Goal: Check status

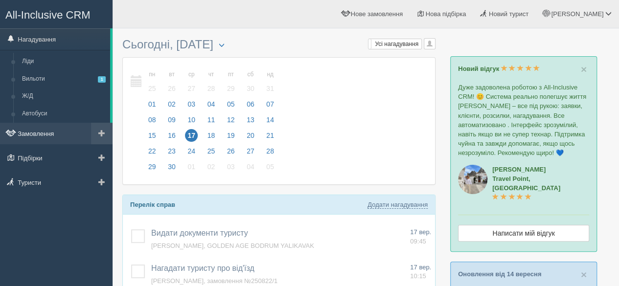
click at [47, 132] on link "Замовлення" at bounding box center [56, 134] width 112 height 22
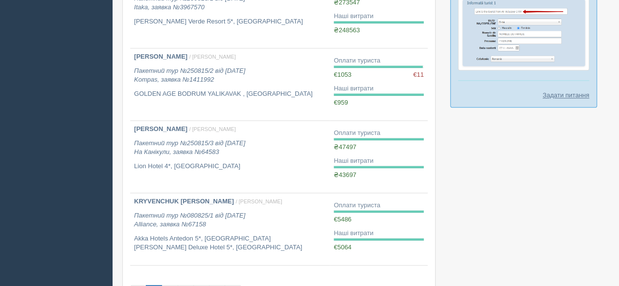
scroll to position [587, 0]
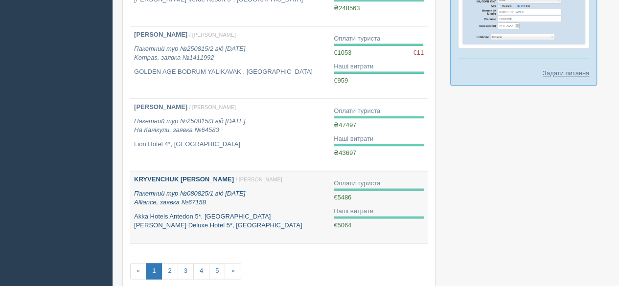
click at [205, 205] on div "KRYVENCHUK IVANNA / Софія Б. Пакетний тур №080825/1 від 08.08.2025 Alliance, за…" at bounding box center [230, 202] width 192 height 55
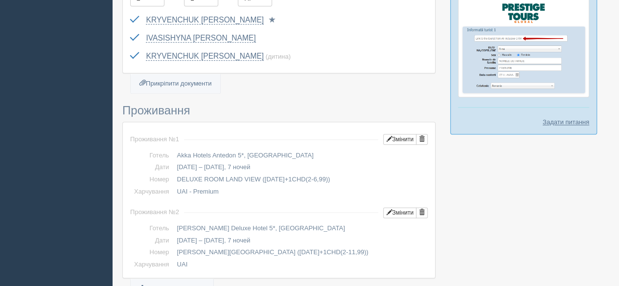
scroll to position [587, 0]
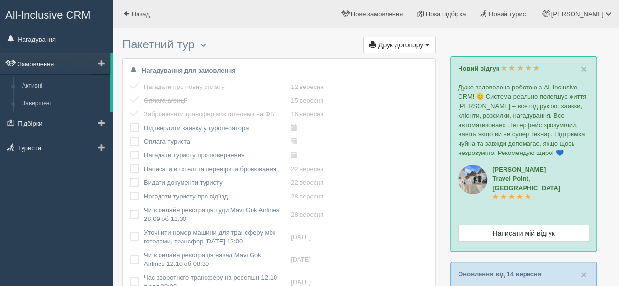
click at [39, 54] on link "Замовлення" at bounding box center [55, 64] width 110 height 22
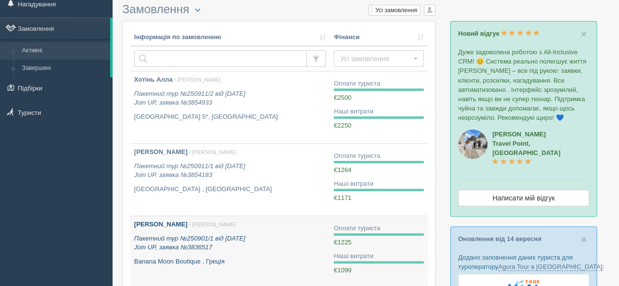
scroll to position [49, 0]
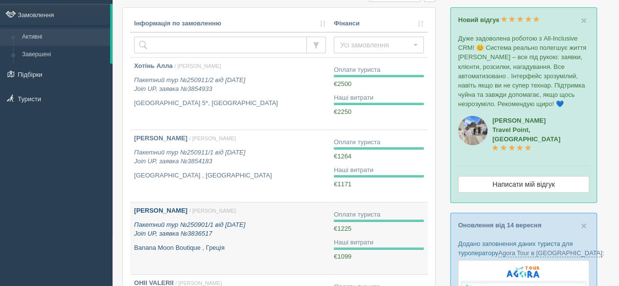
click at [183, 229] on icon "Пакетний тур №250901/1 від [DATE] Join UP, заявка №3836517" at bounding box center [189, 229] width 111 height 17
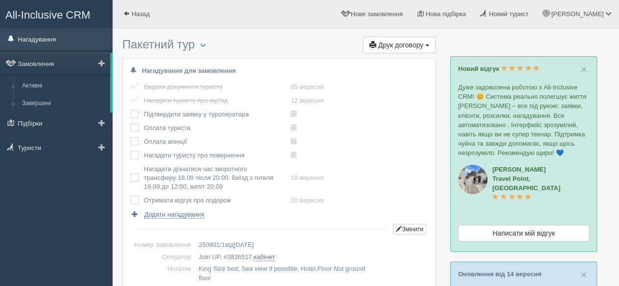
click at [51, 43] on link "Нагадування" at bounding box center [56, 39] width 112 height 22
